Goal: Transaction & Acquisition: Purchase product/service

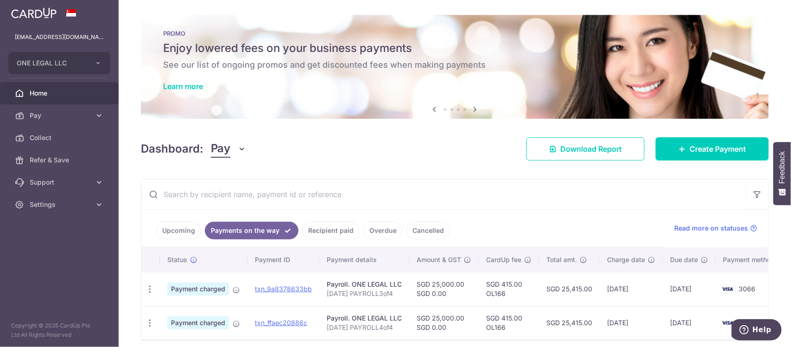
scroll to position [33, 0]
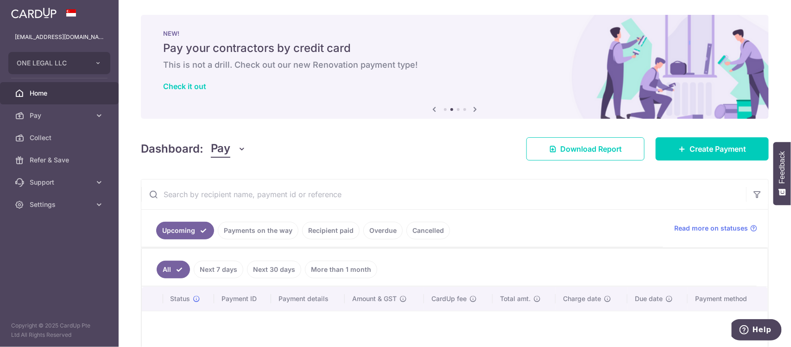
click at [341, 147] on div "Dashboard: Pay Pay Collect Download Report Create Payment" at bounding box center [455, 146] width 628 height 27
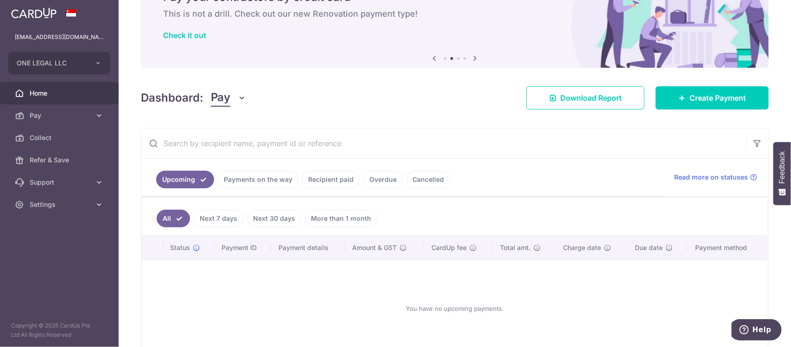
scroll to position [108, 0]
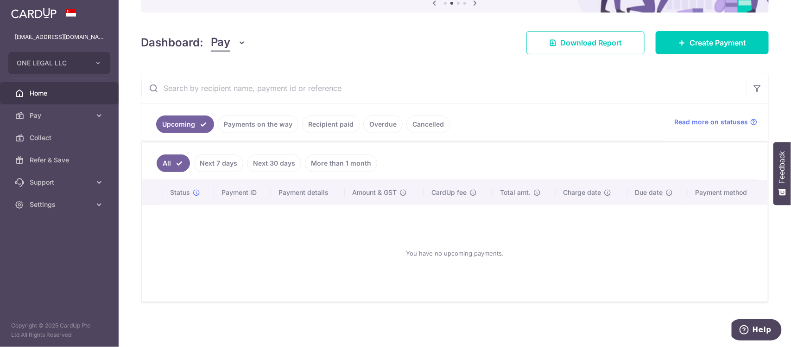
click at [270, 122] on link "Payments on the way" at bounding box center [258, 124] width 81 height 18
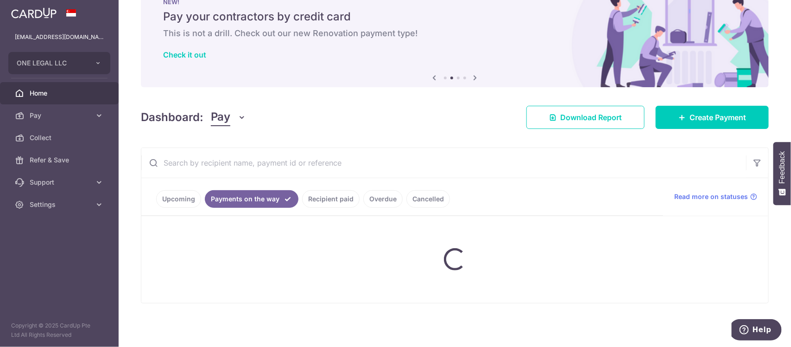
scroll to position [44, 0]
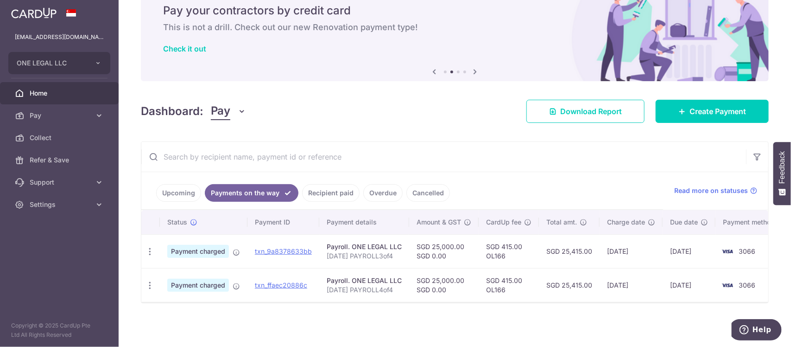
click at [325, 191] on link "Recipient paid" at bounding box center [330, 193] width 57 height 18
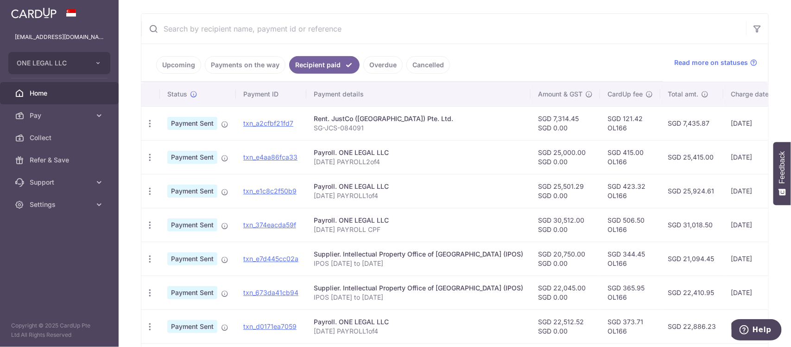
scroll to position [223, 0]
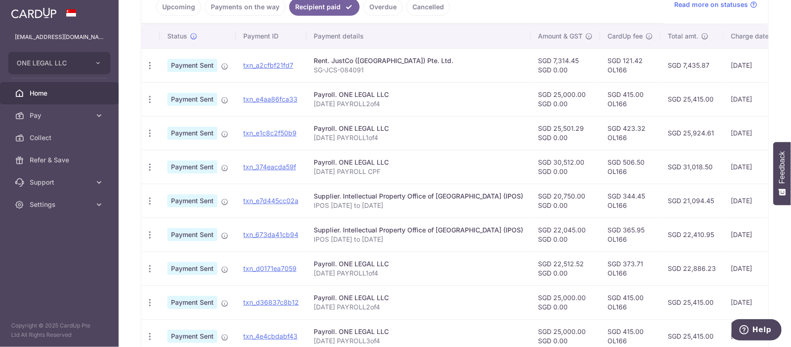
click at [258, 12] on link "Payments on the way" at bounding box center [245, 7] width 81 height 18
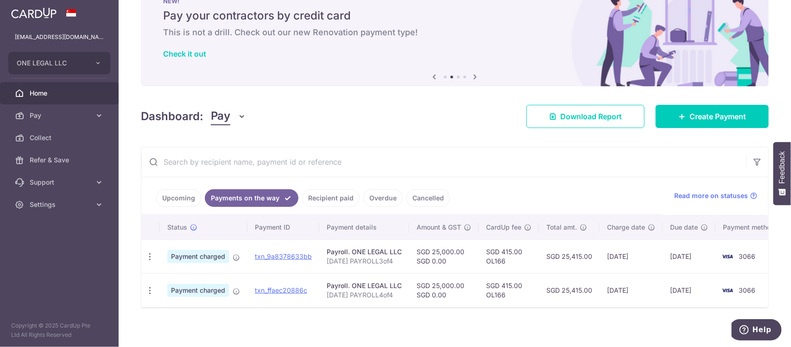
scroll to position [44, 0]
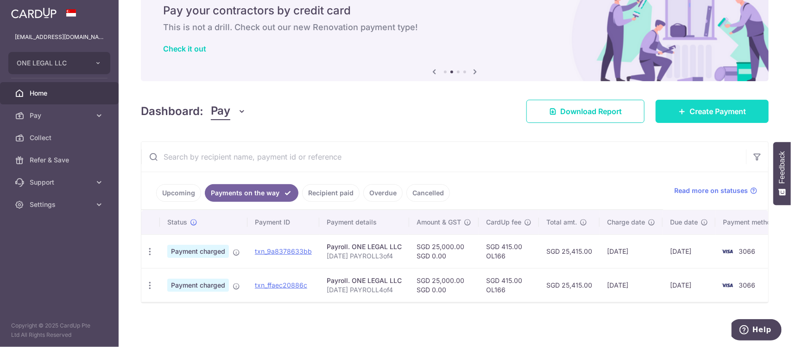
click at [701, 106] on span "Create Payment" at bounding box center [717, 111] width 57 height 11
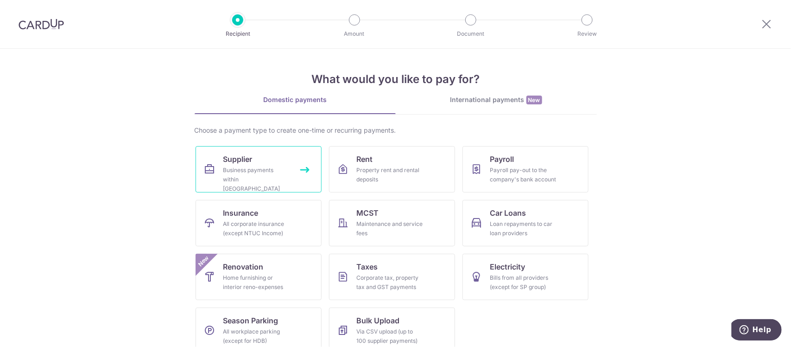
click at [267, 175] on div "Business payments within Singapore" at bounding box center [256, 179] width 67 height 28
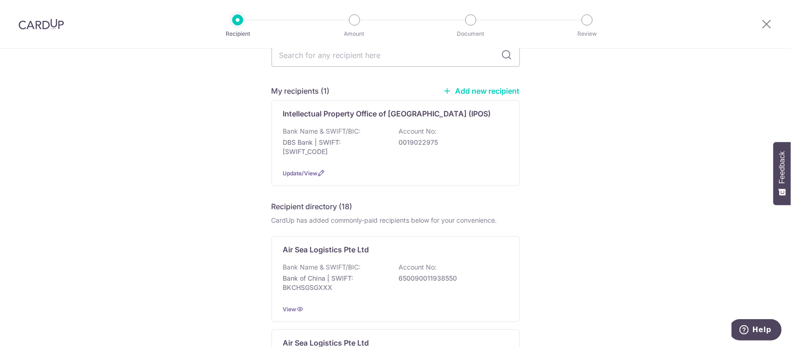
scroll to position [116, 0]
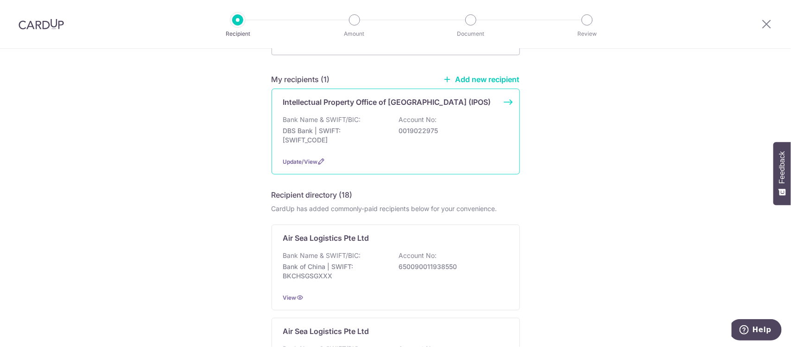
click at [371, 96] on p "Intellectual Property Office of Singapore (IPOS)" at bounding box center [387, 101] width 208 height 11
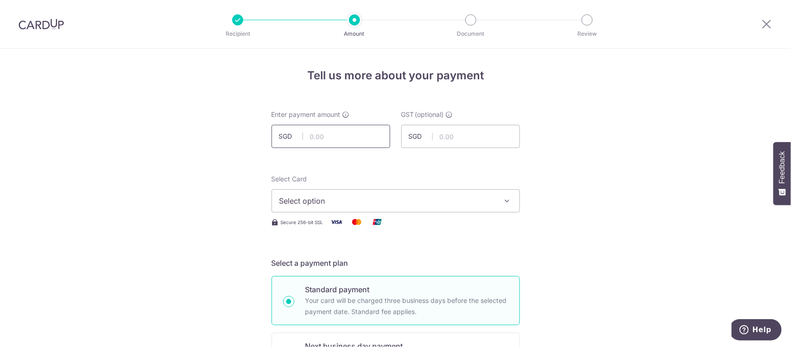
click at [352, 136] on input "text" at bounding box center [331, 136] width 119 height 23
type input "16,333.00"
click at [459, 200] on span "Select option" at bounding box center [387, 200] width 216 height 11
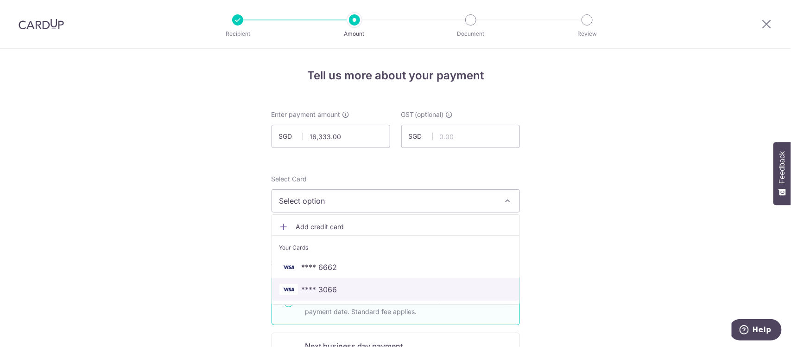
click at [386, 287] on span "**** 3066" at bounding box center [395, 289] width 233 height 11
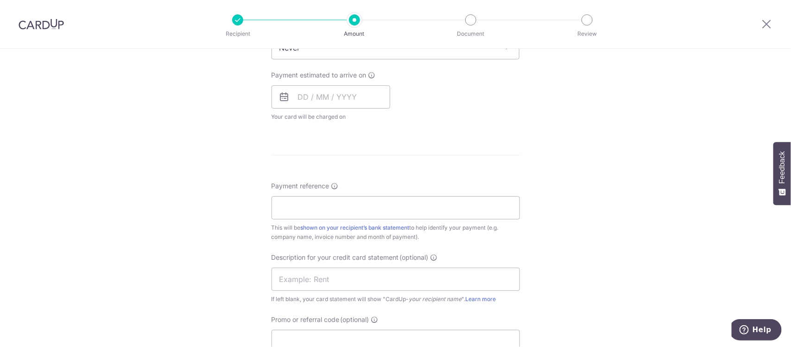
scroll to position [405, 0]
click at [331, 90] on input "text" at bounding box center [331, 95] width 119 height 23
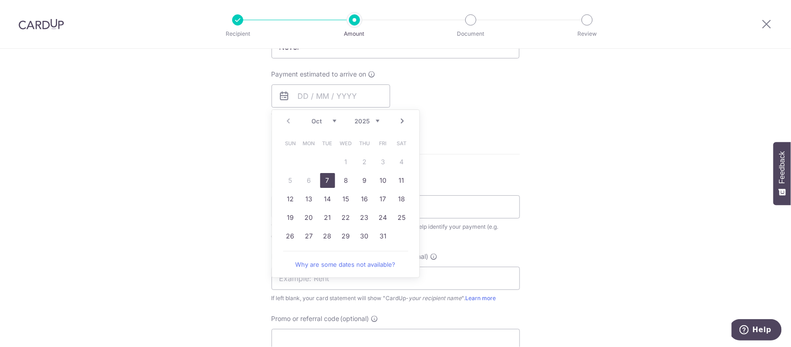
click at [328, 181] on link "7" at bounding box center [327, 180] width 15 height 15
type input "07/10/2025"
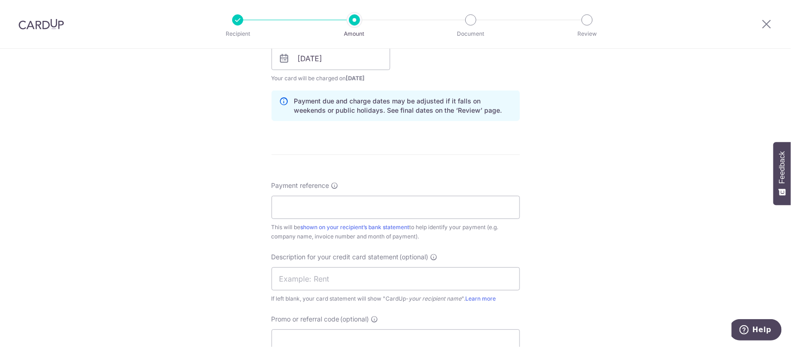
scroll to position [463, 0]
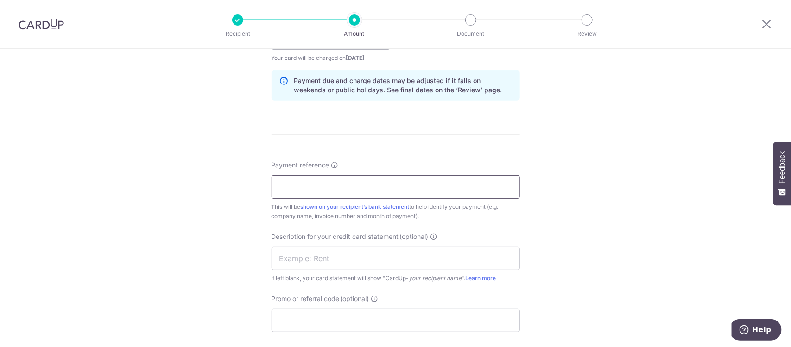
click at [313, 183] on input "Payment reference" at bounding box center [396, 186] width 248 height 23
drag, startPoint x: 325, startPoint y: 190, endPoint x: 398, endPoint y: 189, distance: 73.7
click at [398, 189] on input "IPOS 01 to 10 JAN" at bounding box center [396, 186] width 248 height 23
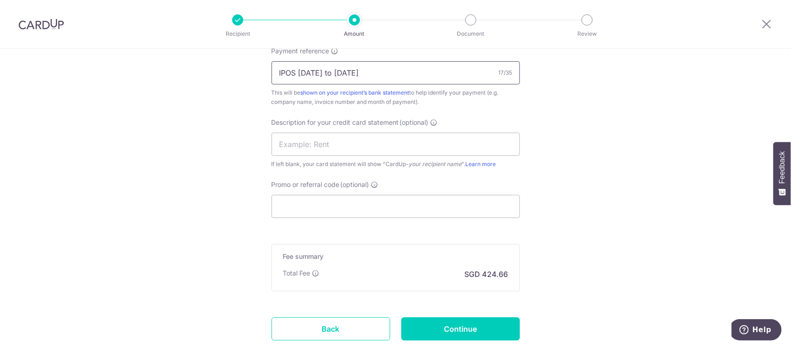
scroll to position [579, 0]
type input "IPOS 01 to 10 SEP"
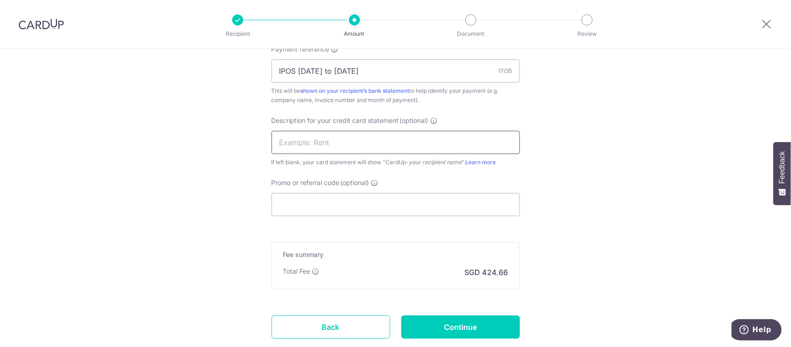
click at [341, 147] on input "text" at bounding box center [396, 142] width 248 height 23
drag, startPoint x: 307, startPoint y: 144, endPoint x: 364, endPoint y: 138, distance: 56.9
click at [364, 138] on input "IPOS 10JAN" at bounding box center [396, 142] width 248 height 23
type input "IPOS 10SEP"
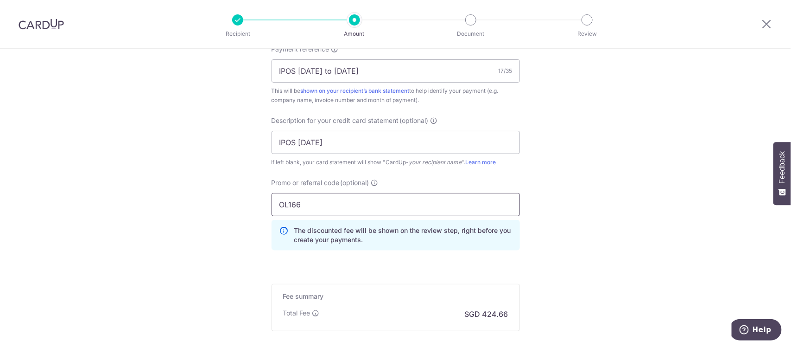
type input "OL166"
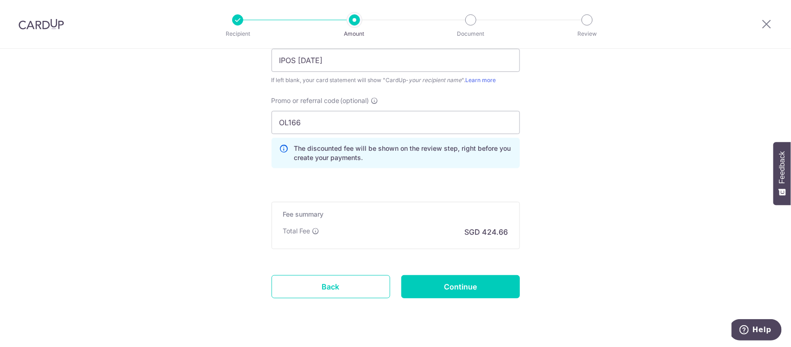
scroll to position [683, 0]
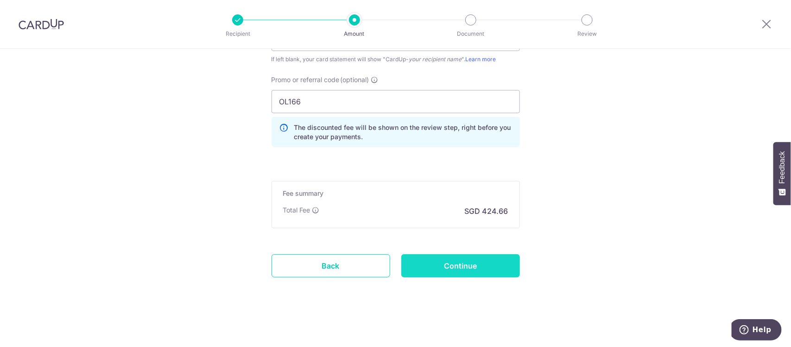
click at [457, 268] on input "Continue" at bounding box center [460, 265] width 119 height 23
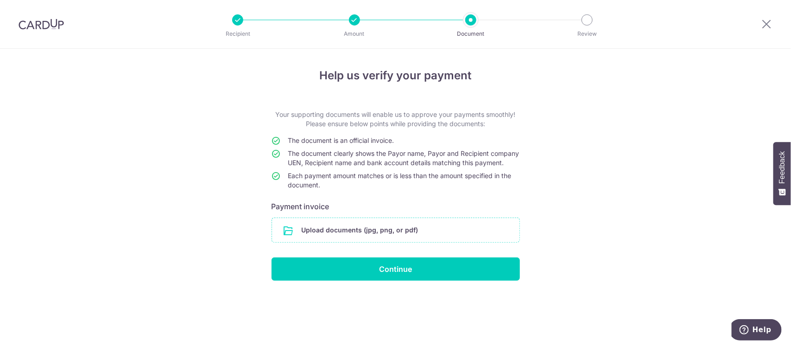
click at [329, 235] on input "file" at bounding box center [395, 230] width 247 height 24
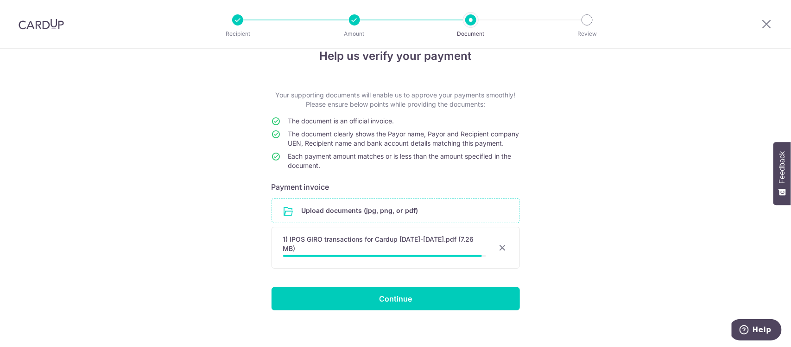
scroll to position [29, 0]
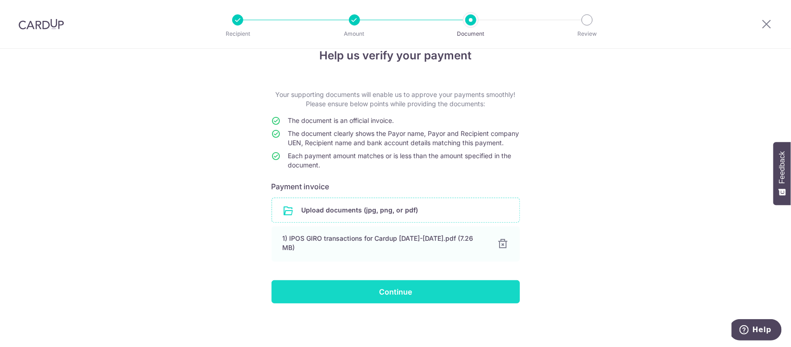
click at [406, 290] on input "Continue" at bounding box center [396, 291] width 248 height 23
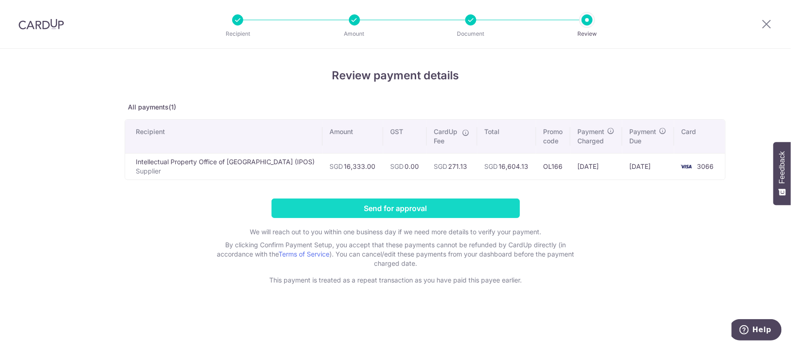
click at [409, 207] on input "Send for approval" at bounding box center [396, 207] width 248 height 19
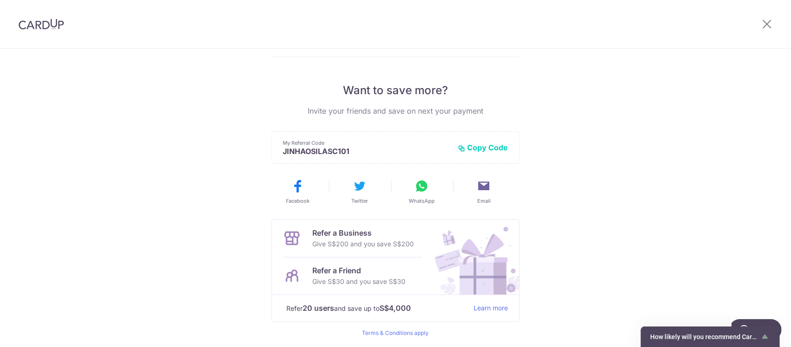
scroll to position [197, 0]
